Goal: Submit feedback/report problem

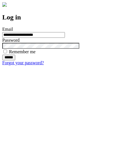
click at [15, 60] on input "******" at bounding box center [8, 58] width 13 height 6
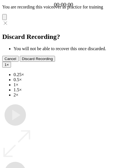
type input "**********"
